Goal: Task Accomplishment & Management: Manage account settings

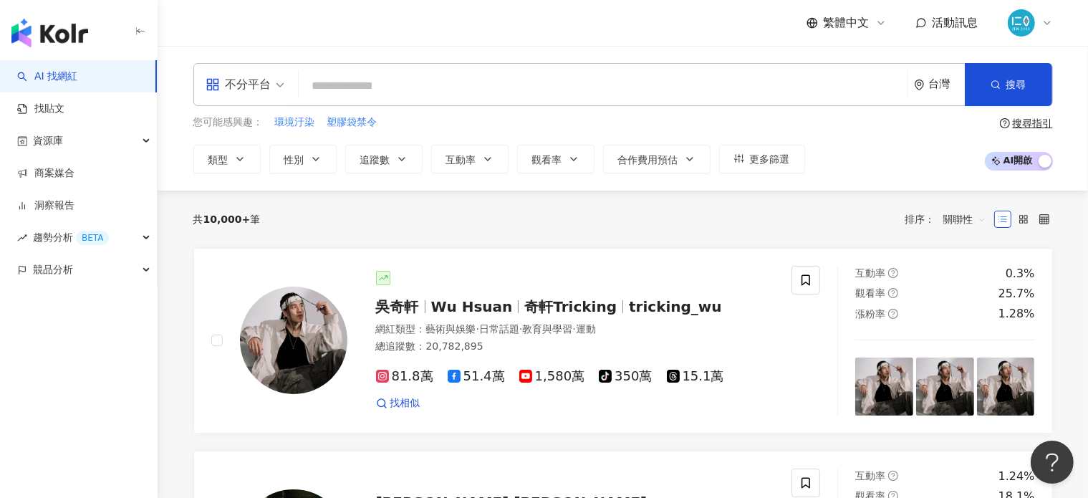
click at [1018, 29] on img at bounding box center [1021, 22] width 27 height 27
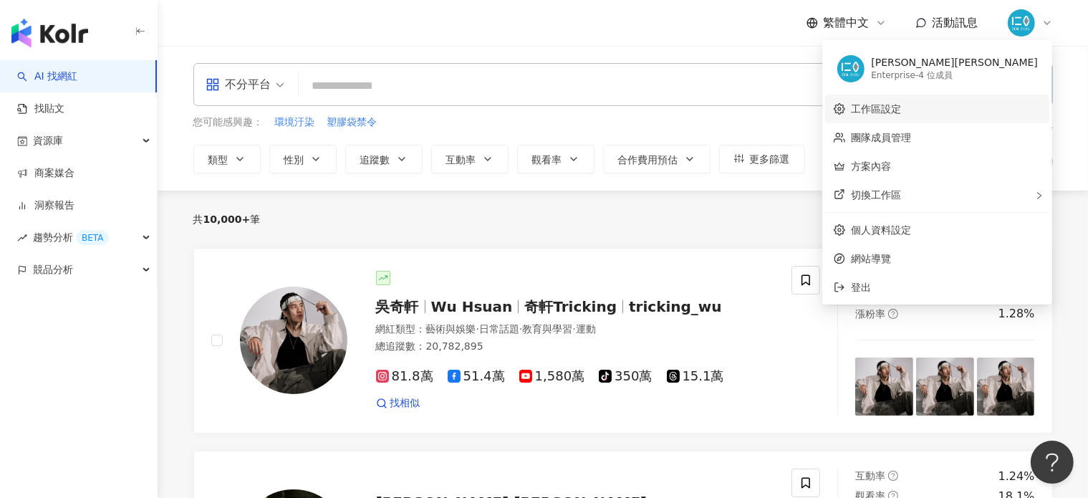
click at [901, 103] on link "工作區設定" at bounding box center [876, 108] width 50 height 11
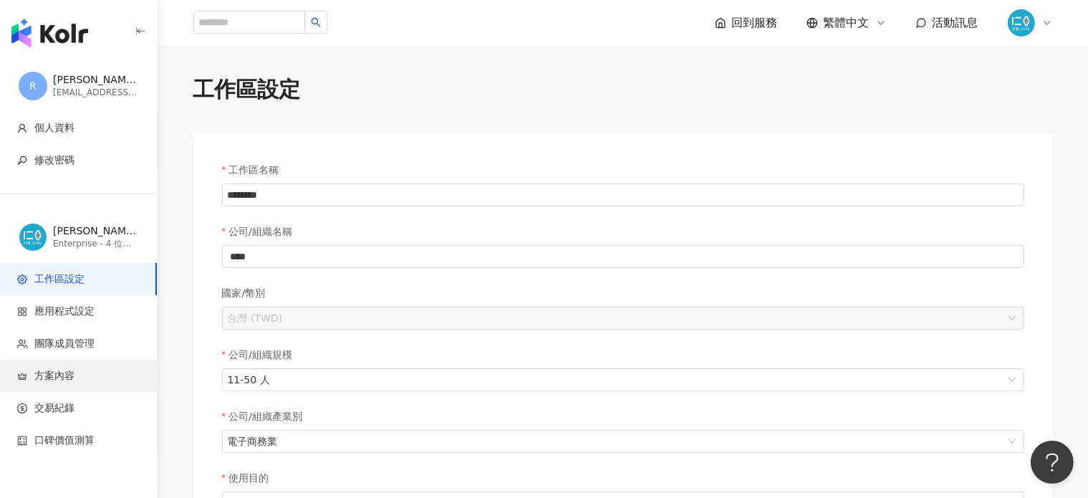
click at [84, 376] on span "方案內容" at bounding box center [81, 376] width 128 height 14
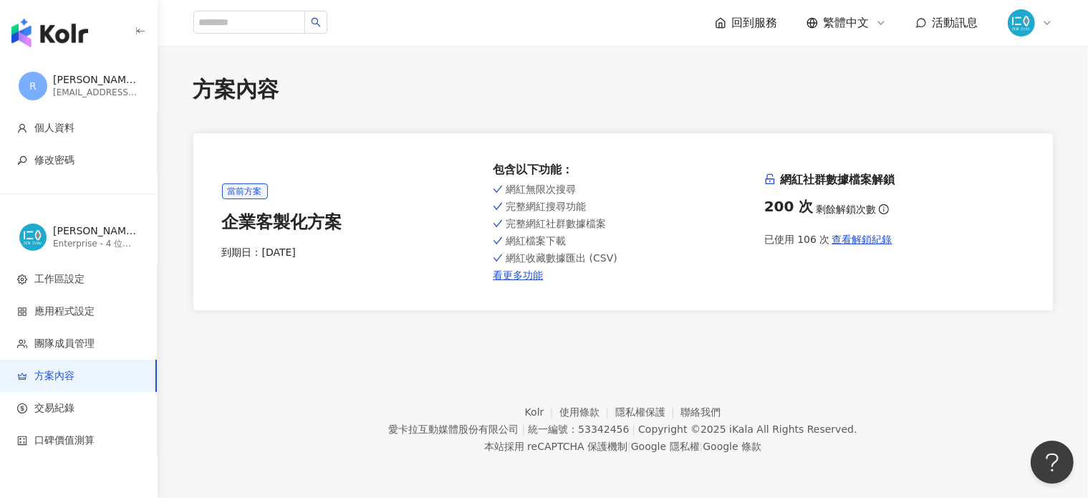
drag, startPoint x: 264, startPoint y: 252, endPoint x: 319, endPoint y: 253, distance: 55.1
click at [319, 253] on div "到期日： [DATE]" at bounding box center [352, 253] width 260 height 14
copy div "[DATE]"
